Goal: Contribute content: Add original content to the website for others to see

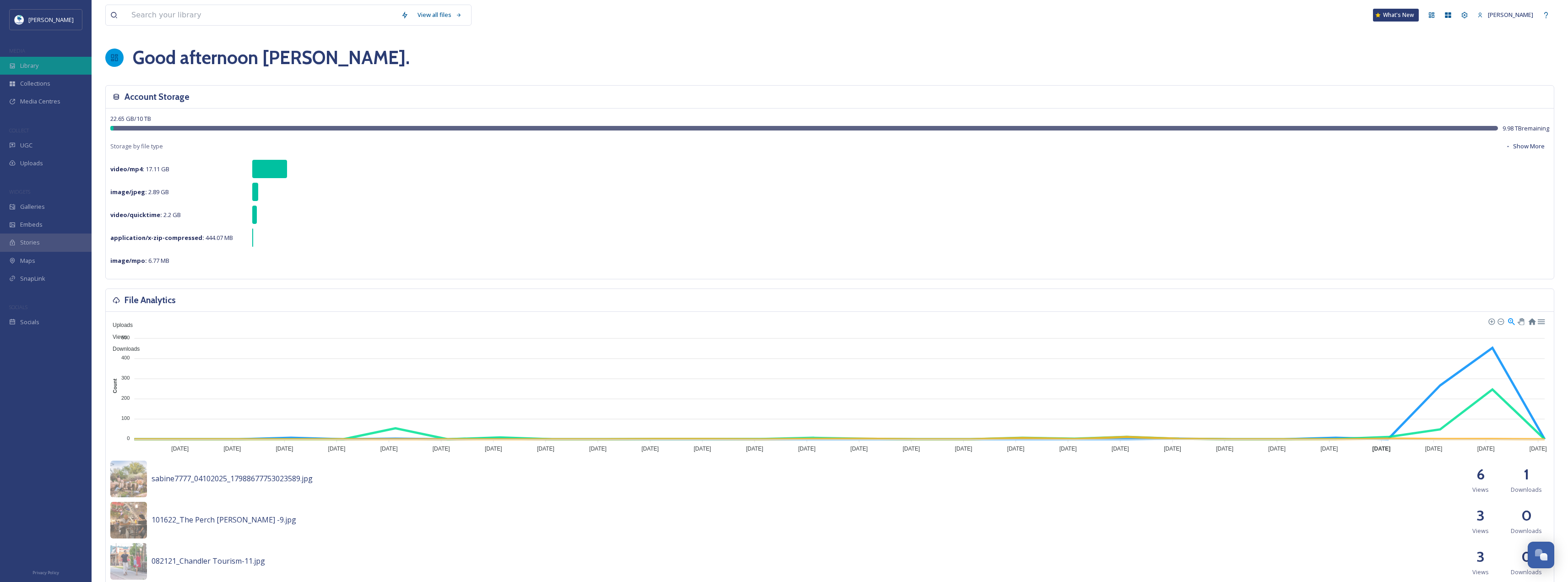
click at [54, 61] on div "Library" at bounding box center [46, 65] width 92 height 18
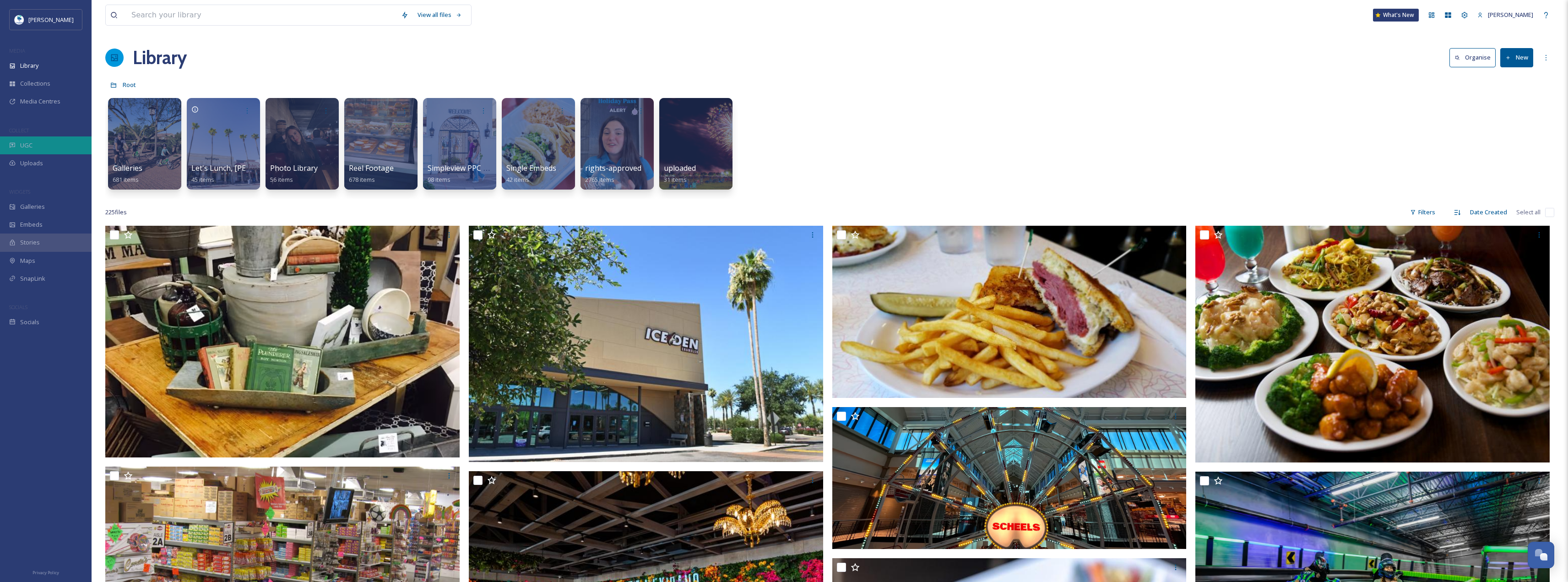
click at [45, 150] on div "UGC" at bounding box center [46, 145] width 92 height 18
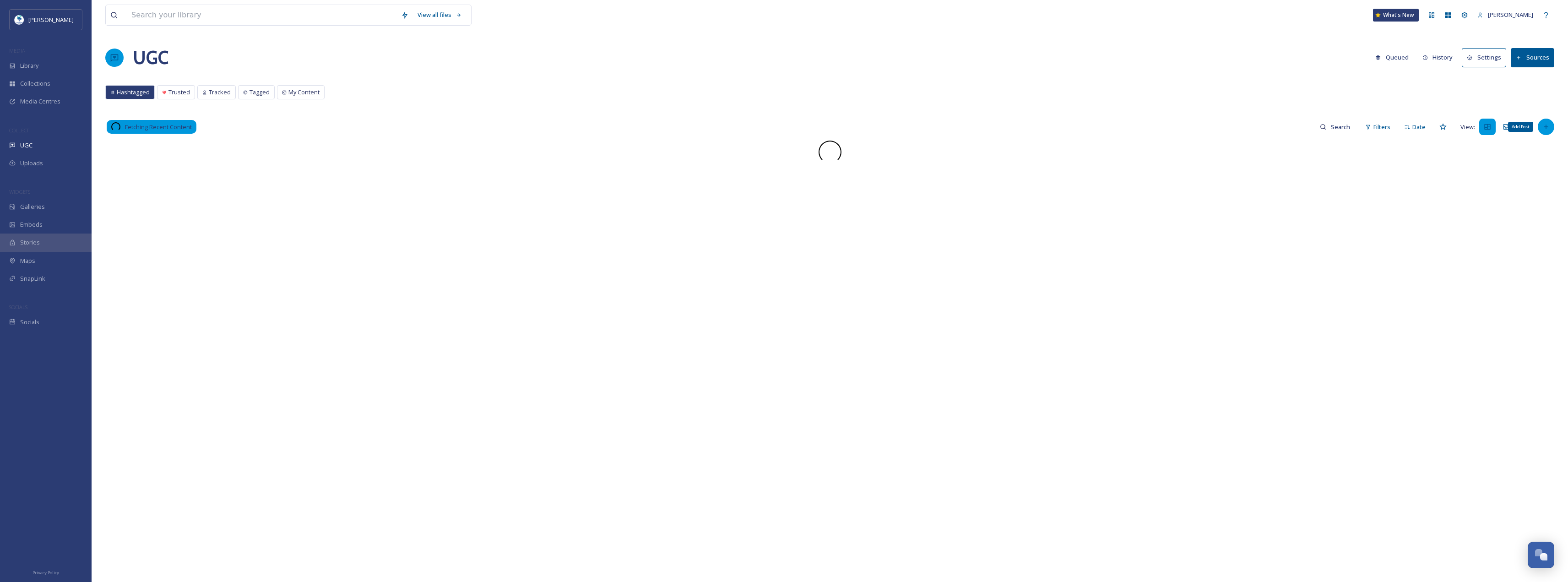
click at [1549, 129] on icon at bounding box center [1546, 127] width 7 height 7
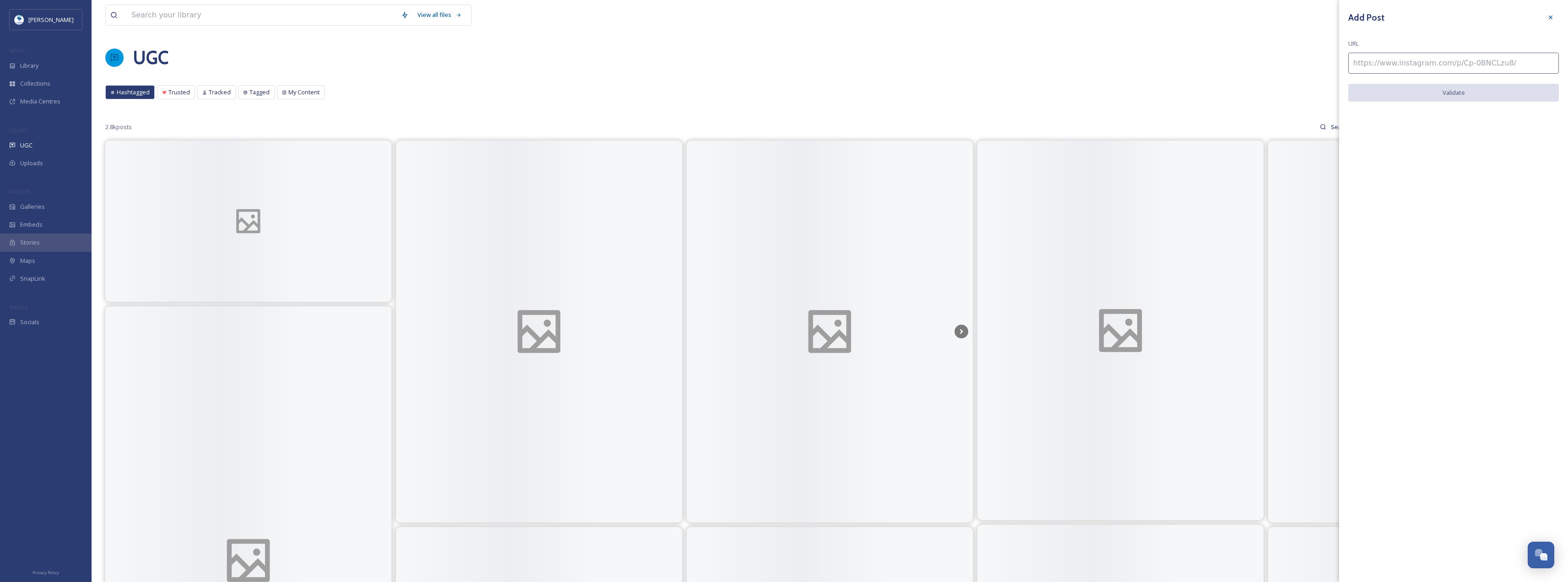
click at [1470, 69] on input at bounding box center [1453, 63] width 210 height 21
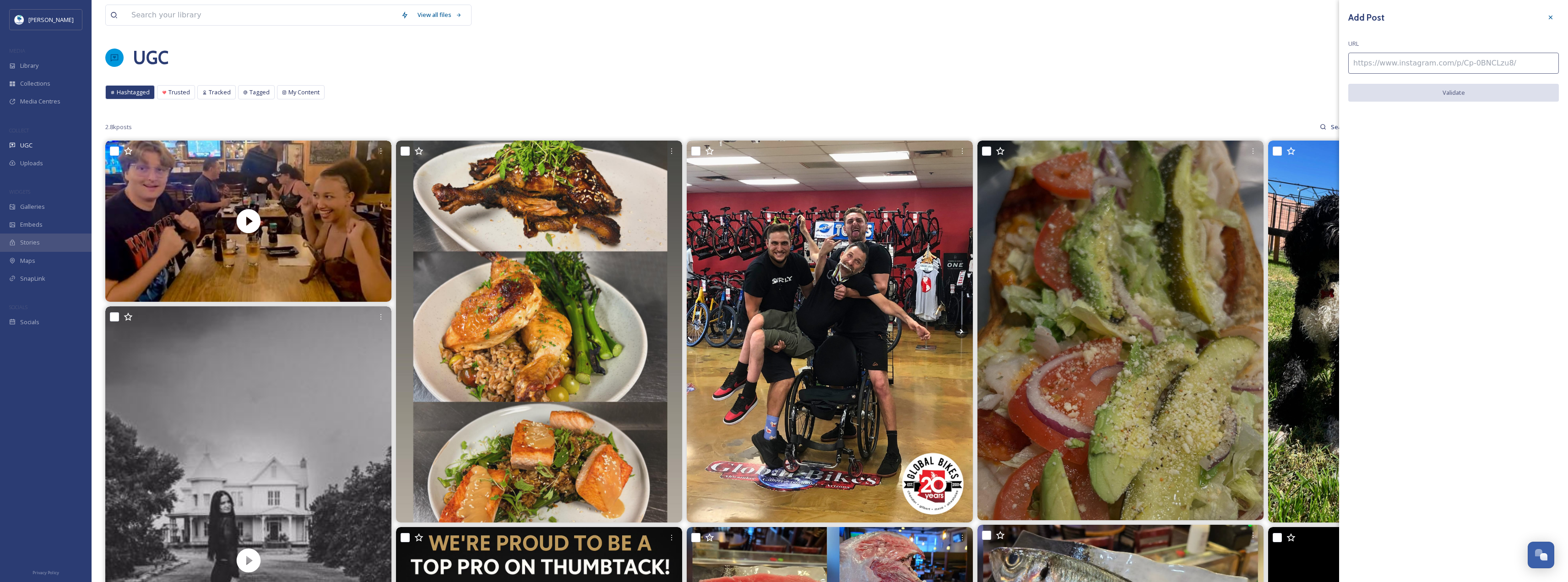
paste input "[URL][DOMAIN_NAME]"
type input "[URL][DOMAIN_NAME]"
click at [1470, 89] on button "Validate" at bounding box center [1453, 93] width 210 height 19
click at [1515, 92] on button "Add Post" at bounding box center [1453, 93] width 210 height 19
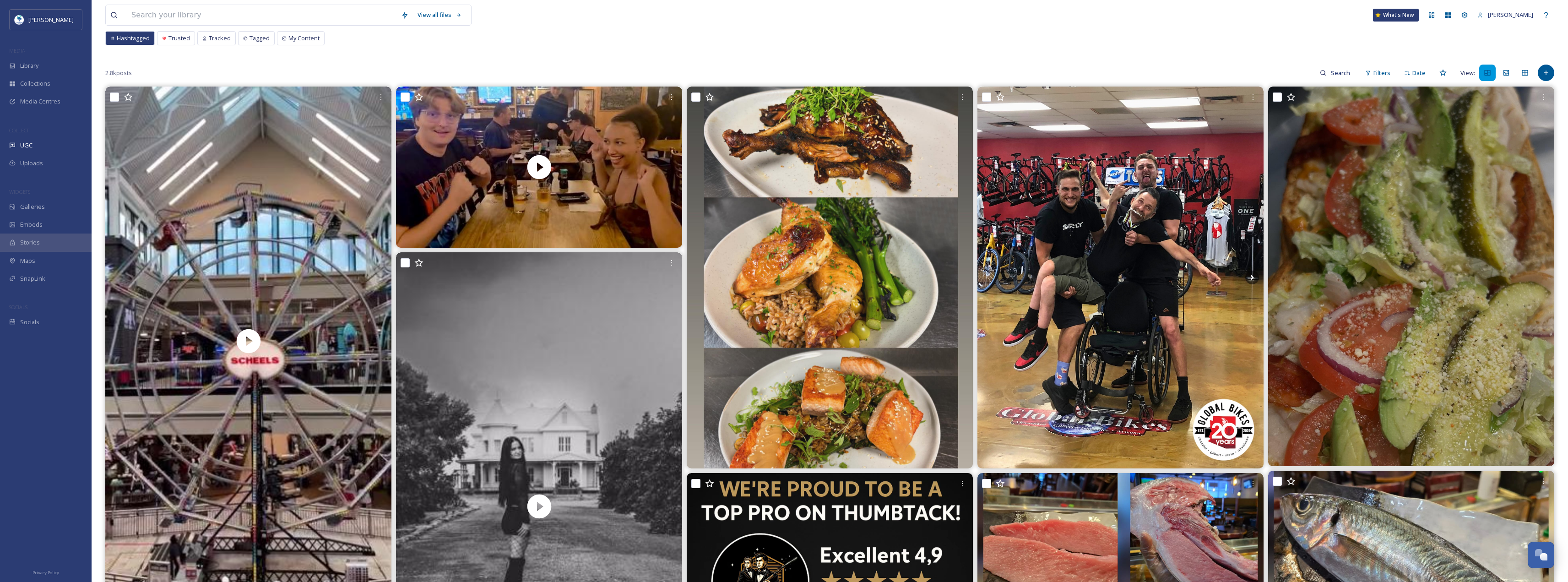
scroll to position [92, 0]
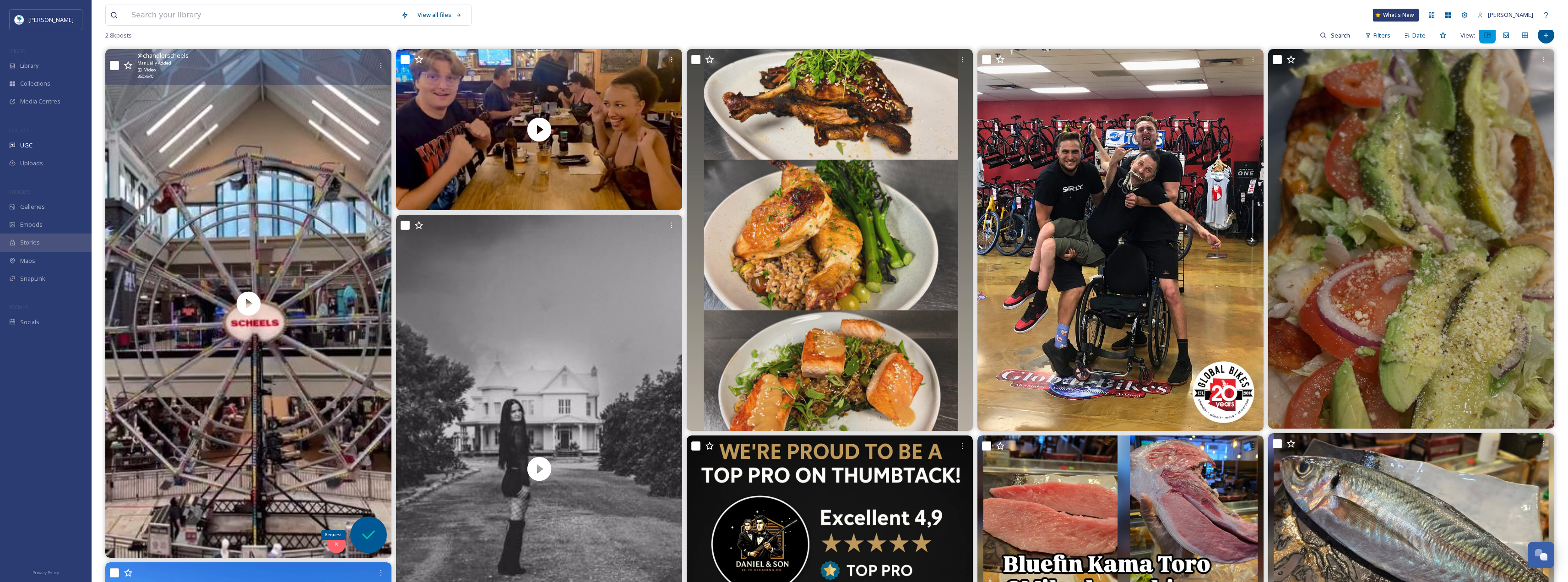
click at [368, 537] on icon at bounding box center [368, 534] width 13 height 9
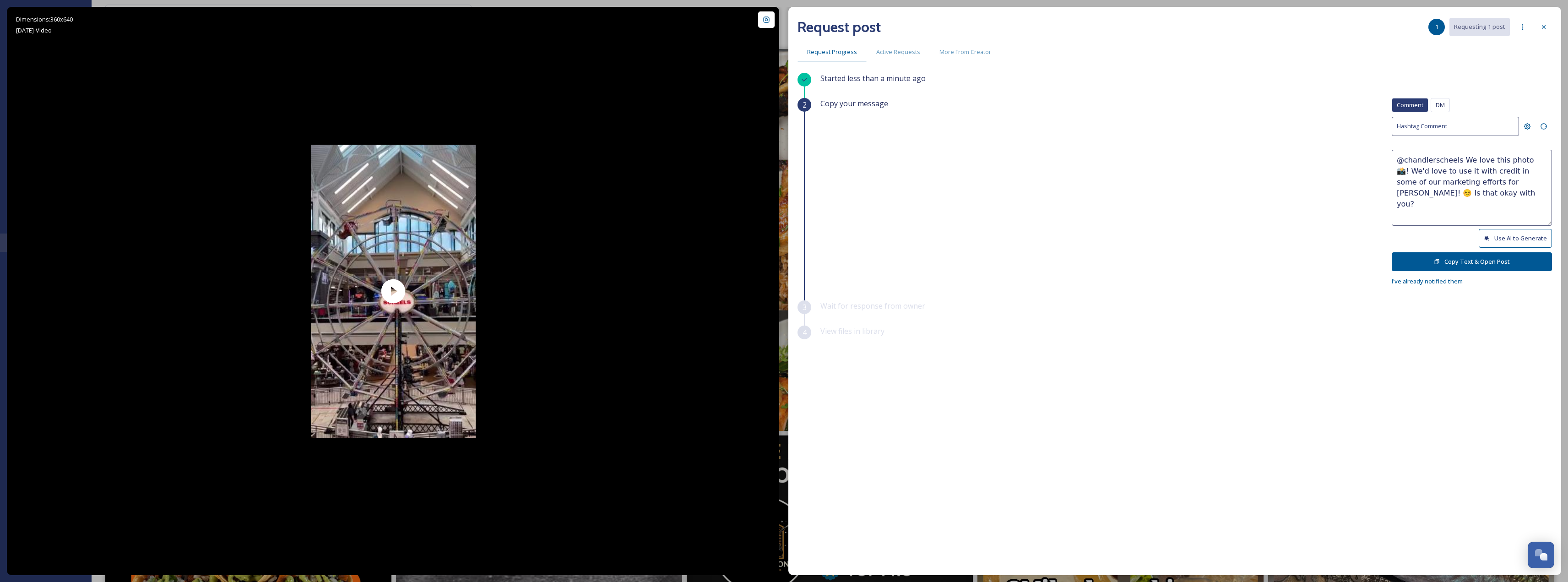
click at [1490, 234] on button "Use AI to Generate" at bounding box center [1515, 238] width 73 height 19
drag, startPoint x: 1508, startPoint y: 181, endPoint x: 1523, endPoint y: 203, distance: 26.6
click at [1523, 203] on textarea "@chandlerscheels This [PERSON_NAME] wheel shot is absolutely wheel-y awesome! 🎡…" at bounding box center [1471, 188] width 160 height 76
paste textarea "ould it be okay to use this photo with credit? Thanks! 😄"
type textarea "@chandlerscheels This [PERSON_NAME] wheel shot is absolutely wheel-y awesome! 🎡…"
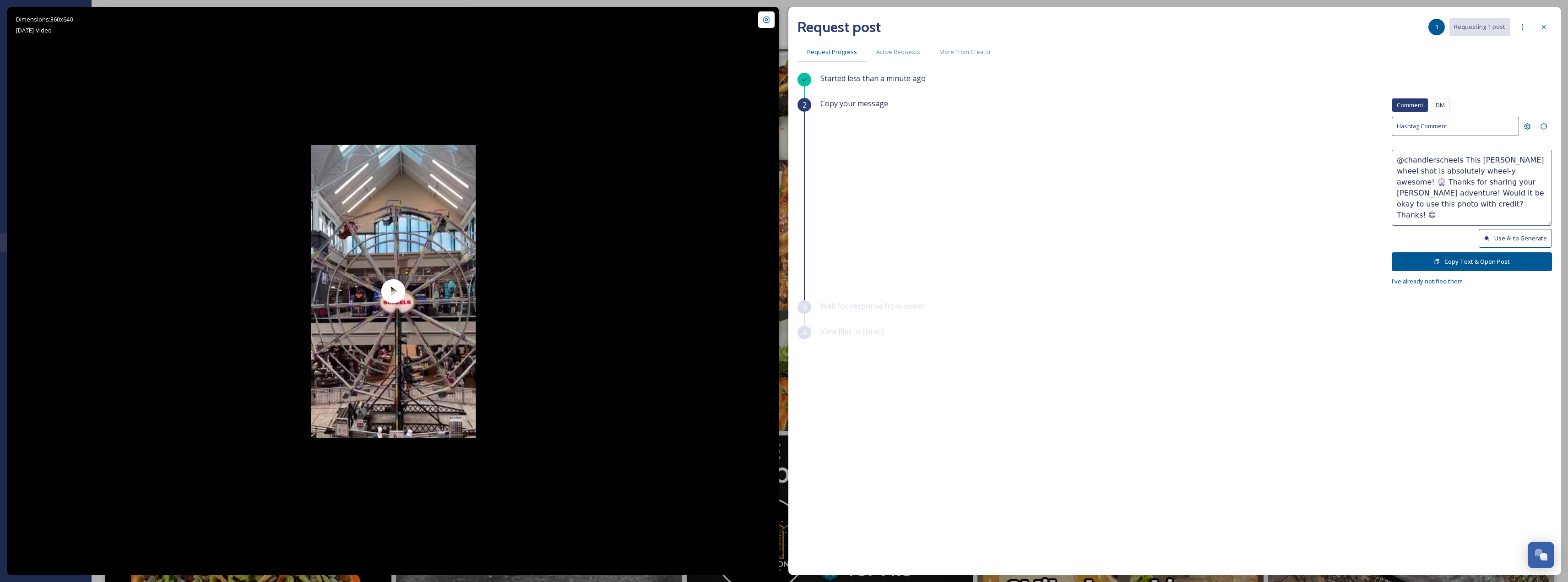
click at [1519, 255] on button "Copy Text & Open Post" at bounding box center [1471, 262] width 160 height 19
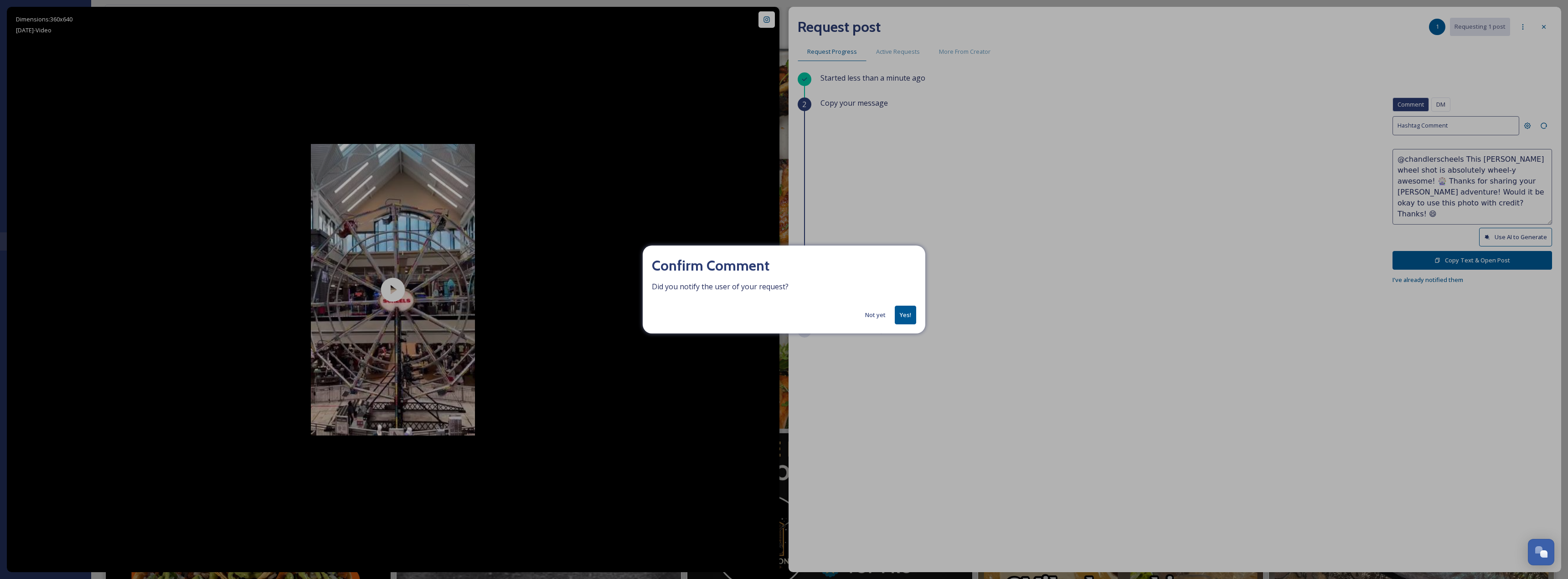
click at [906, 316] on button "Yes!" at bounding box center [905, 314] width 21 height 19
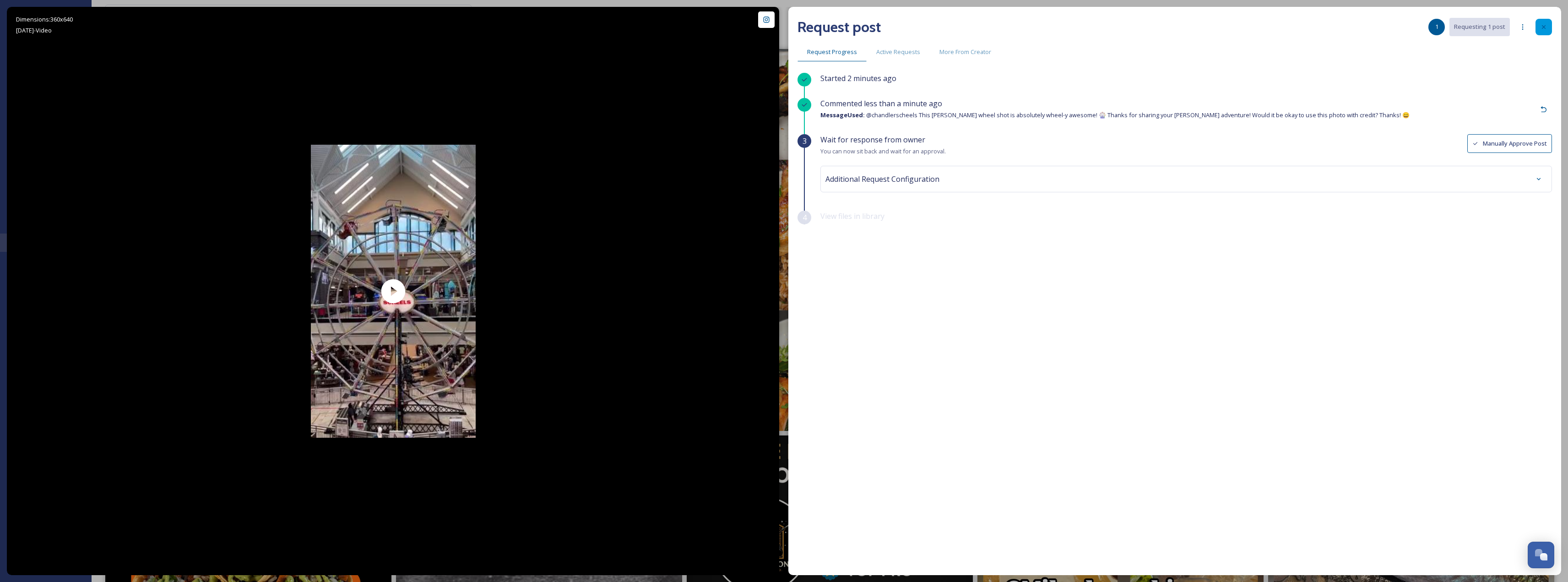
click at [1546, 24] on icon at bounding box center [1544, 27] width 7 height 7
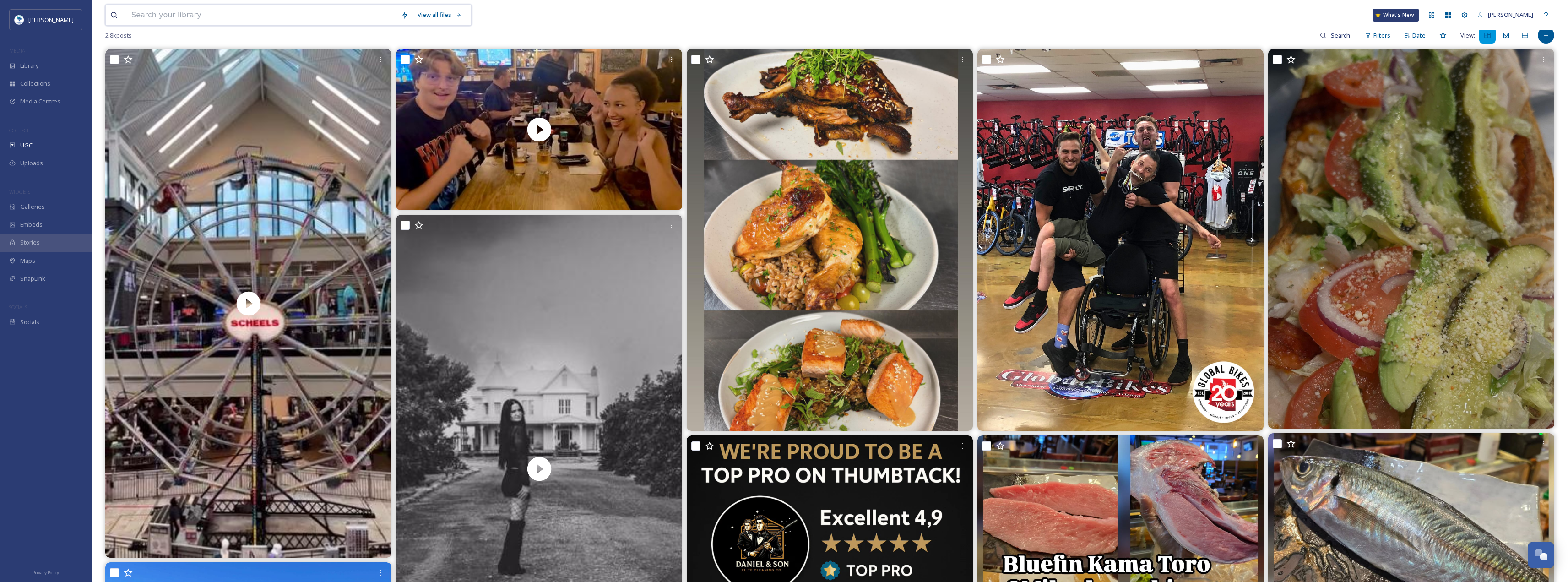
click at [232, 9] on input at bounding box center [261, 15] width 270 height 20
type input "scheels"
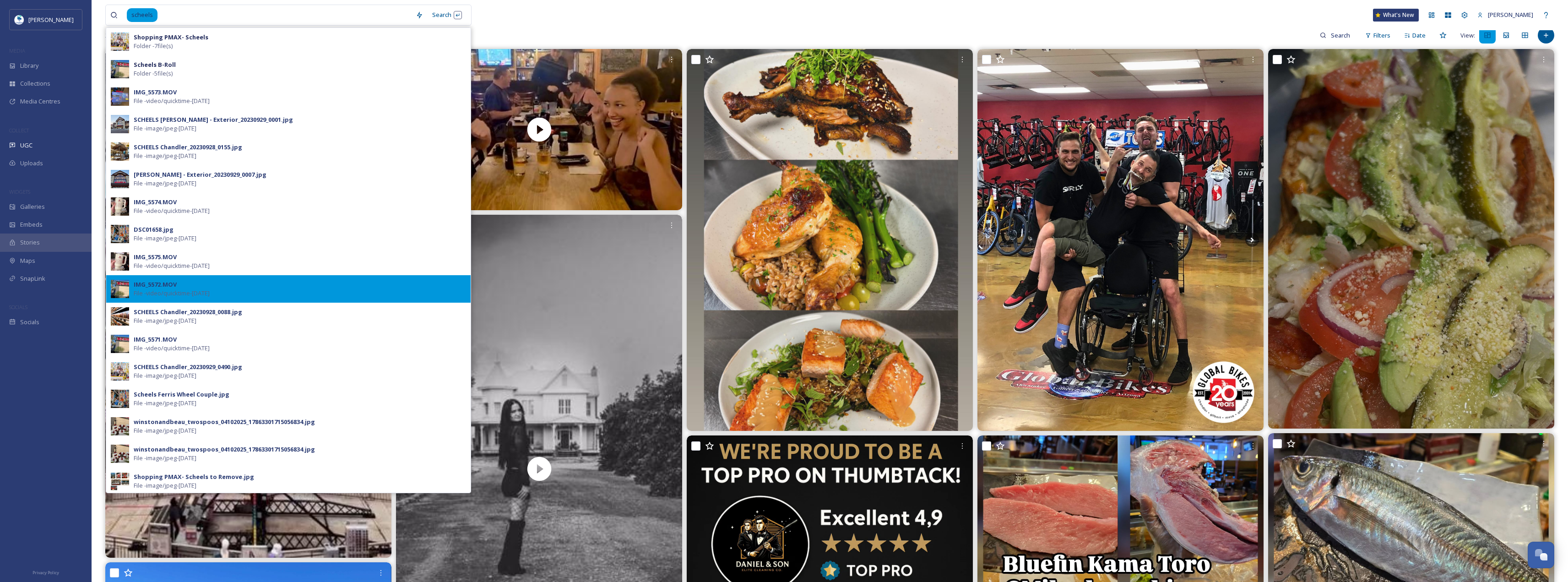
click at [199, 291] on span "File - video/quicktime - [DATE]" at bounding box center [172, 293] width 76 height 9
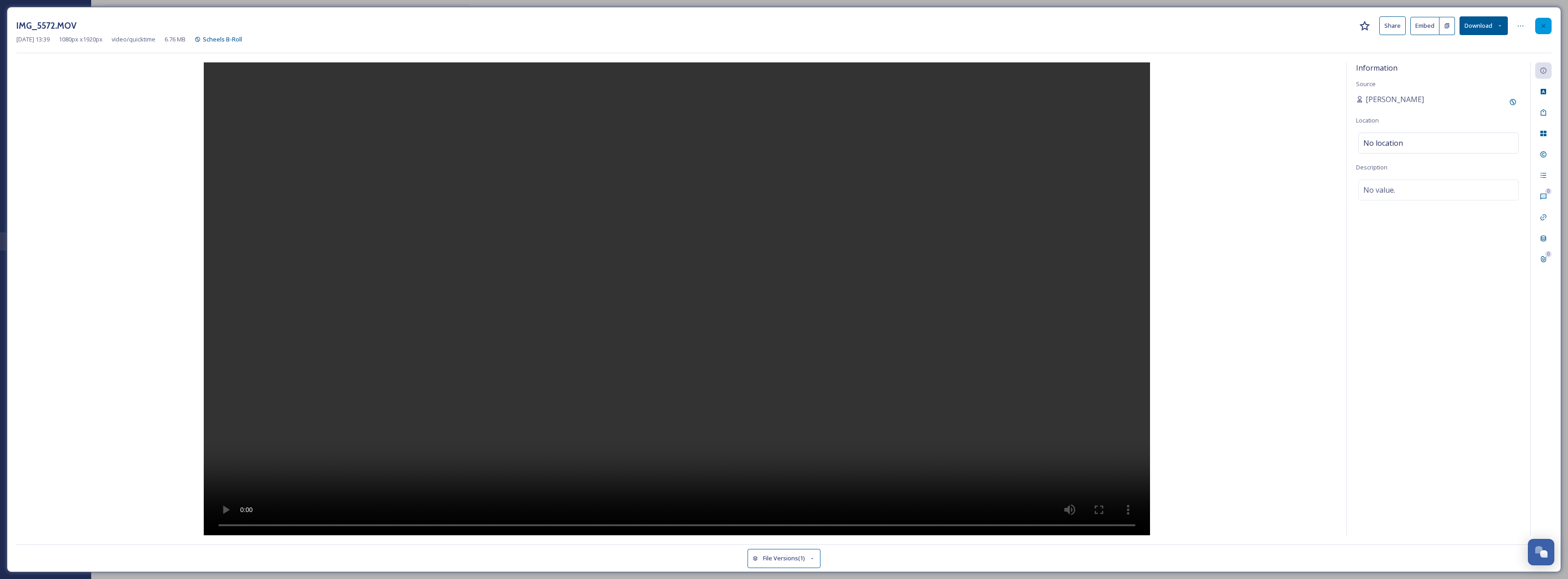
click at [1542, 24] on icon at bounding box center [1544, 26] width 7 height 7
click at [1549, 26] on div at bounding box center [1543, 26] width 16 height 16
